Goal: Transaction & Acquisition: Purchase product/service

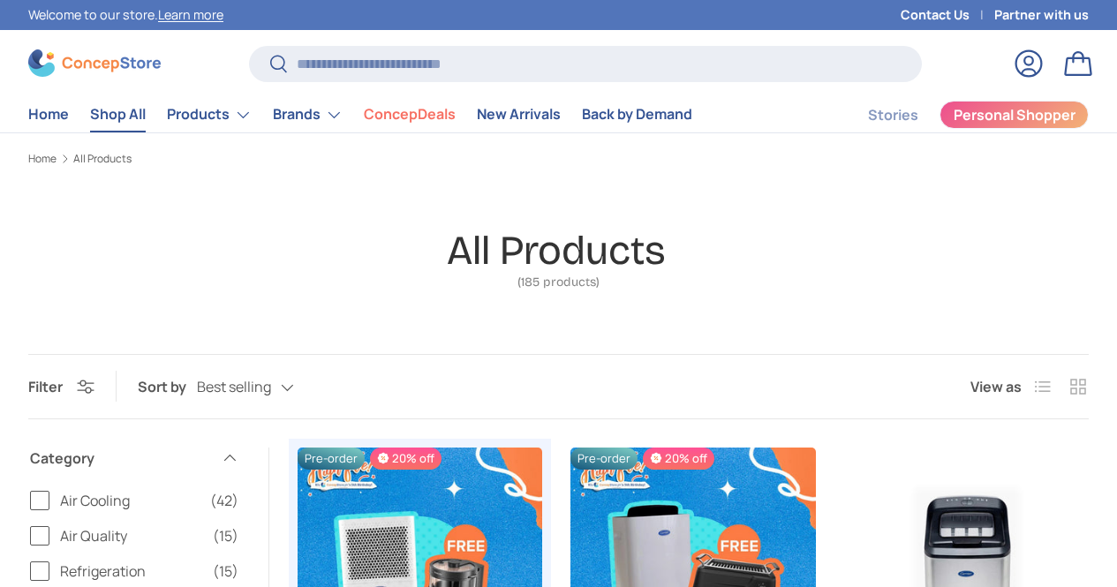
type input "*"
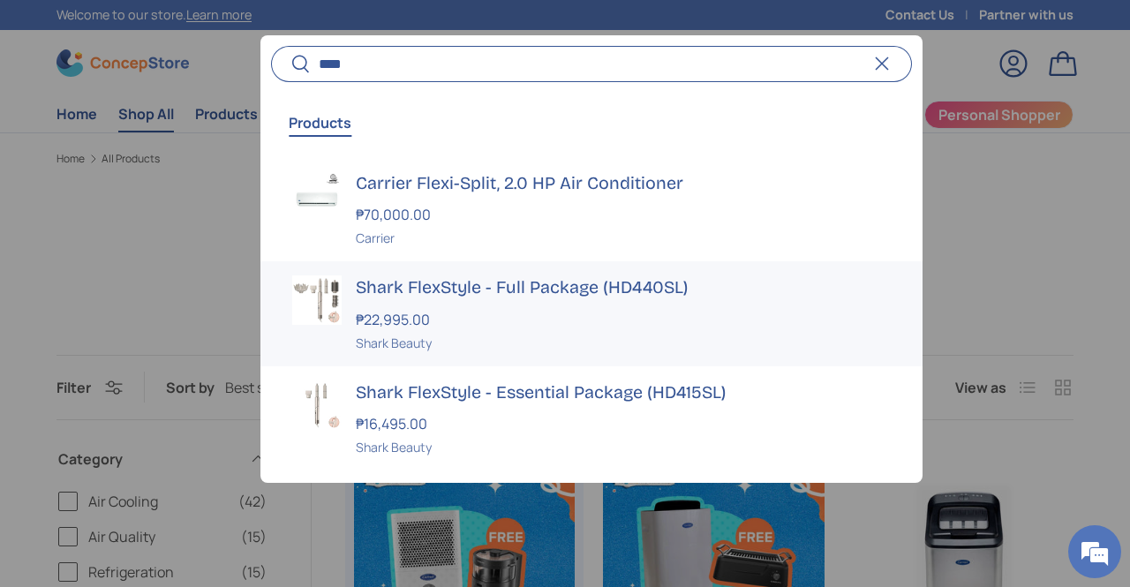
type input "****"
click at [612, 310] on div "₱22,995.00" at bounding box center [623, 319] width 534 height 21
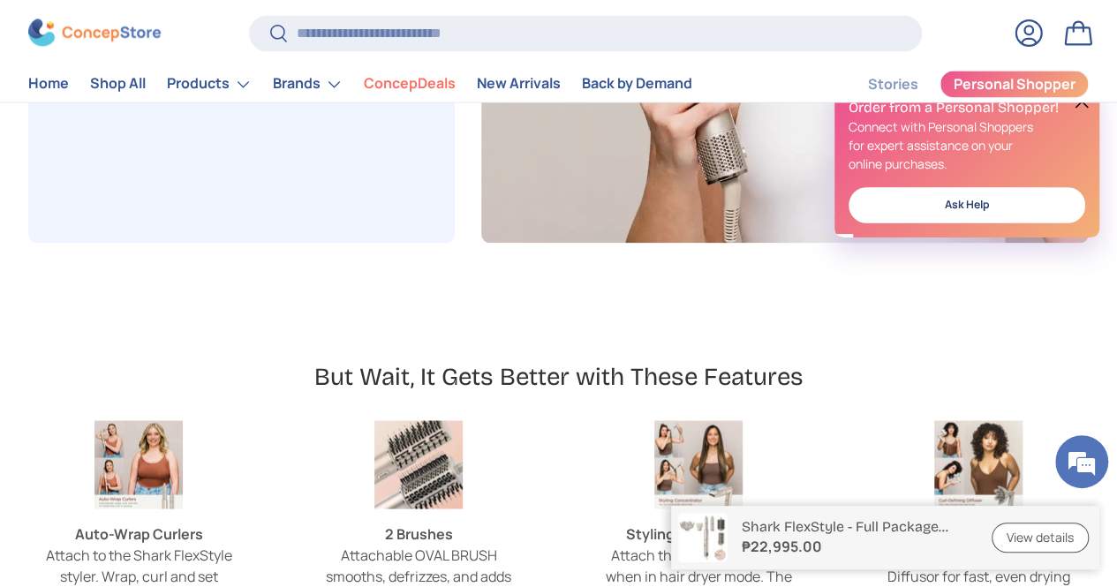
scroll to position [4139, 6731]
